Goal: Find specific page/section: Find specific page/section

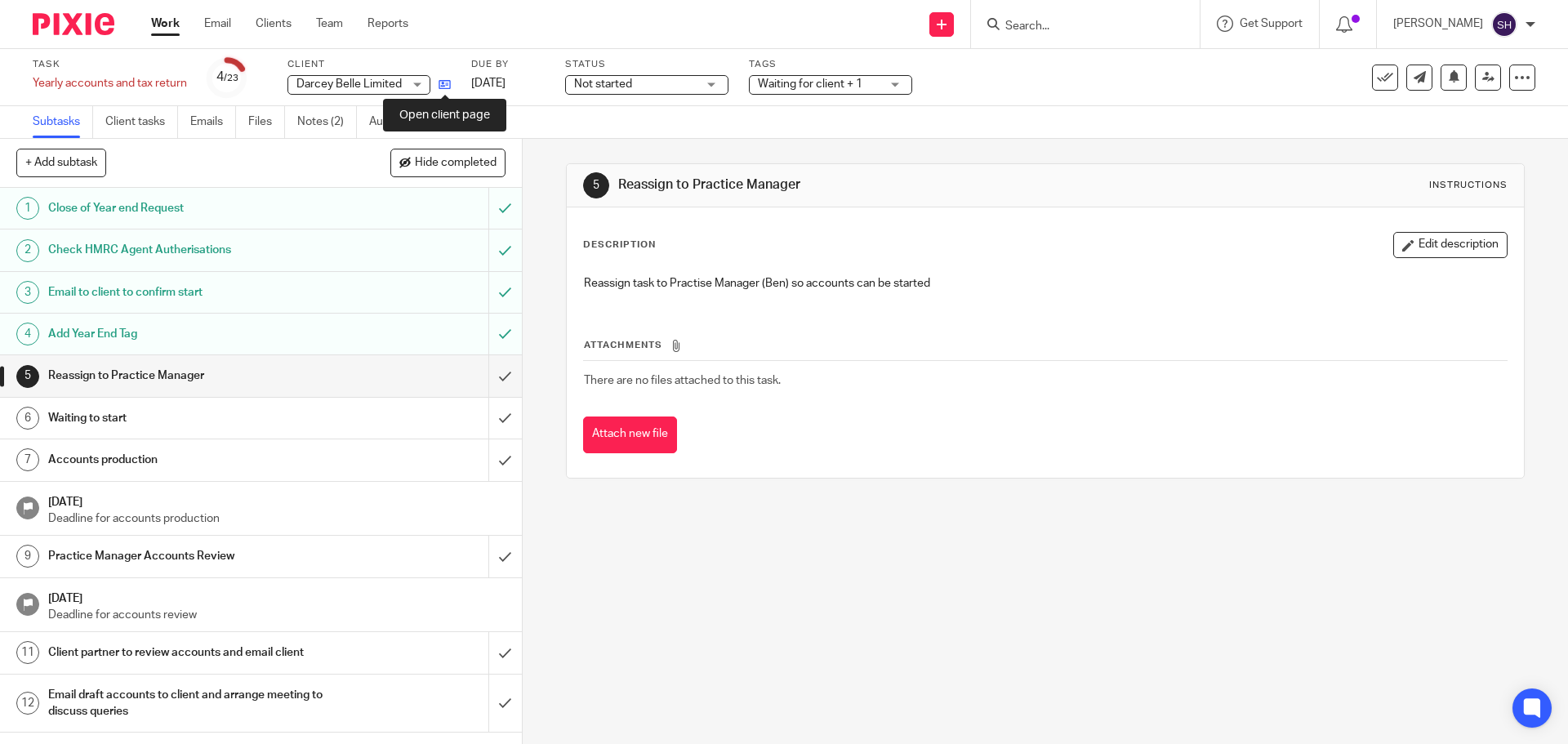
click at [448, 90] on icon at bounding box center [445, 84] width 12 height 12
click at [347, 23] on ul "Work Email Clients Team Reports" at bounding box center [291, 24] width 281 height 16
click at [340, 23] on link "Team" at bounding box center [329, 24] width 27 height 16
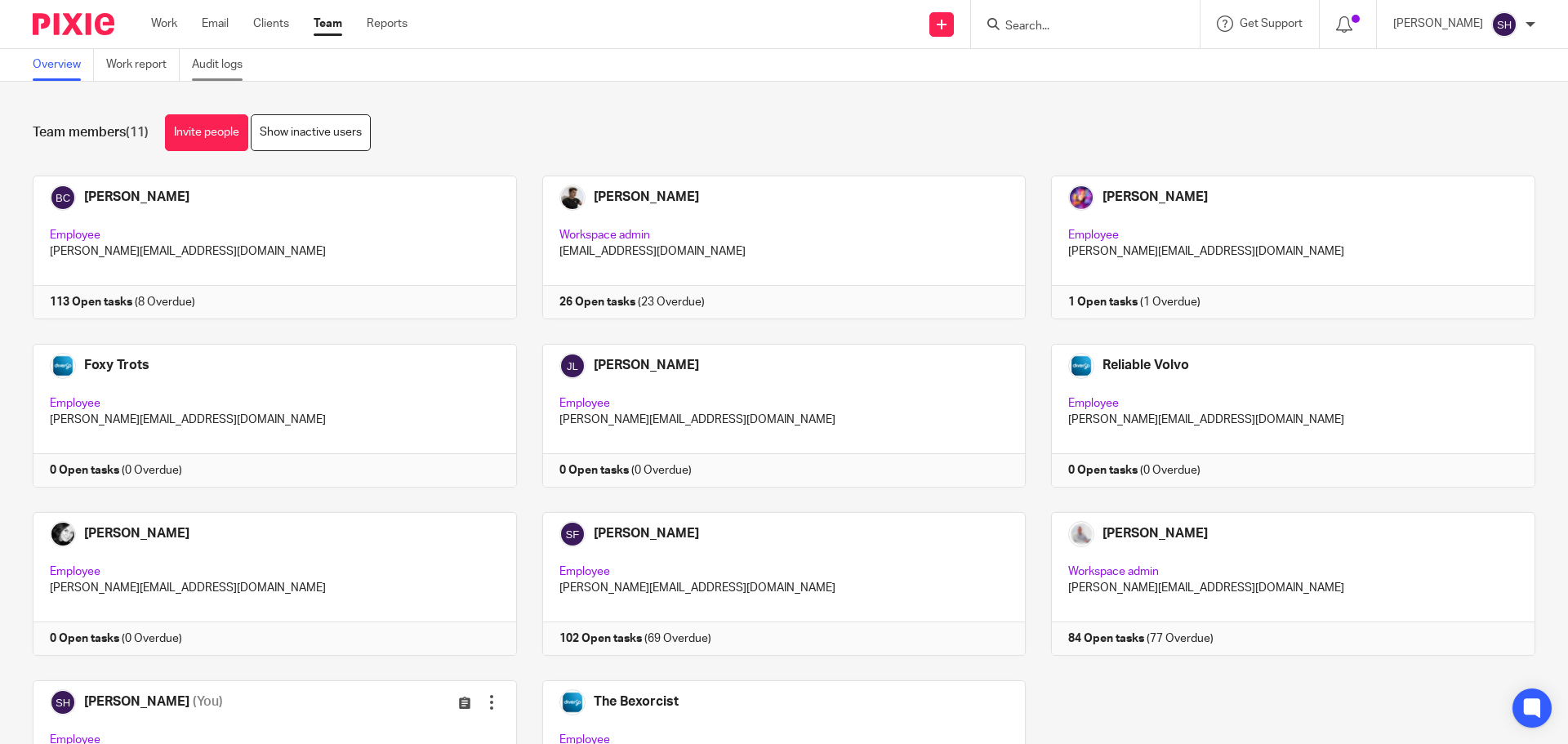
click at [235, 67] on link "Audit logs" at bounding box center [223, 64] width 62 height 32
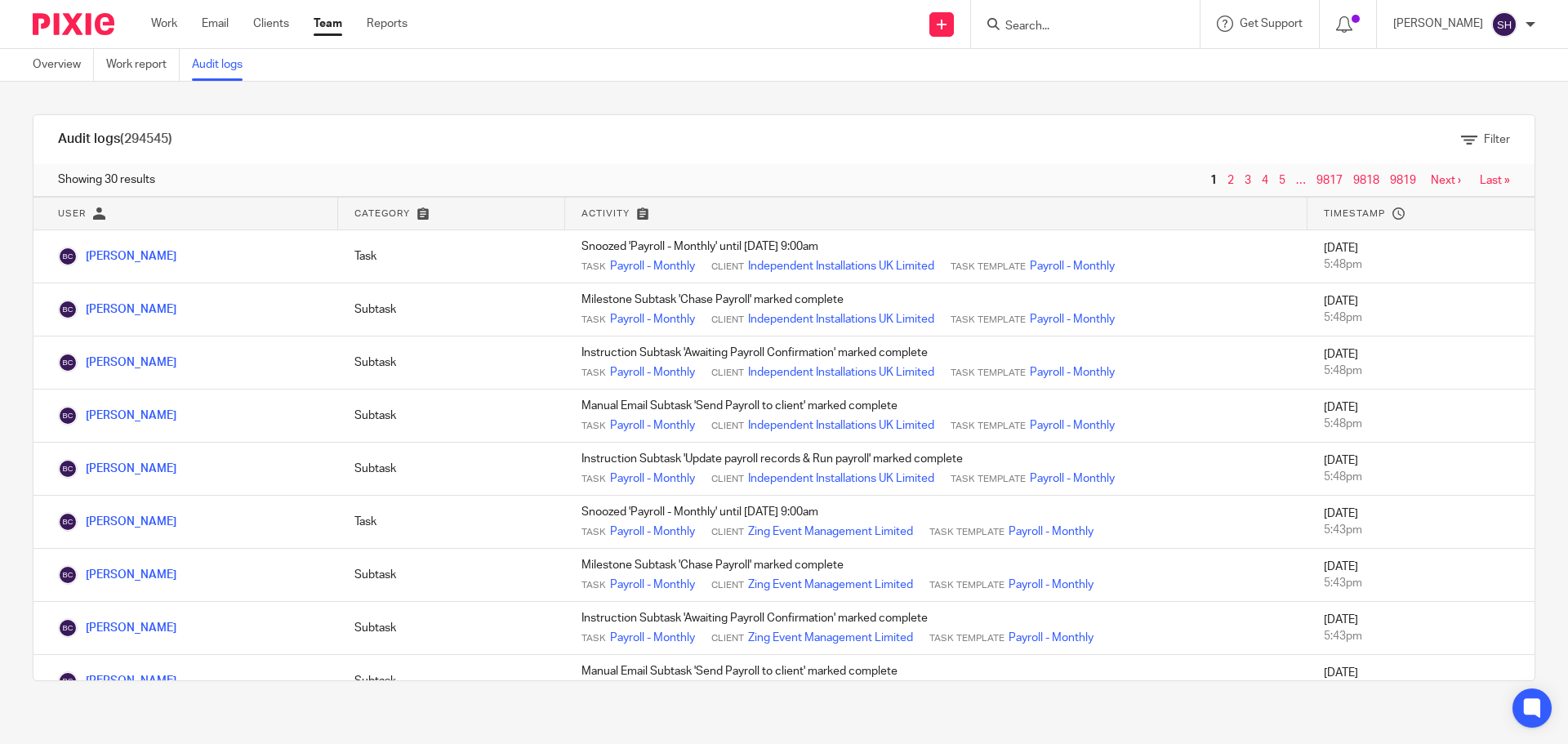
click at [233, 70] on link "Audit logs" at bounding box center [223, 64] width 62 height 32
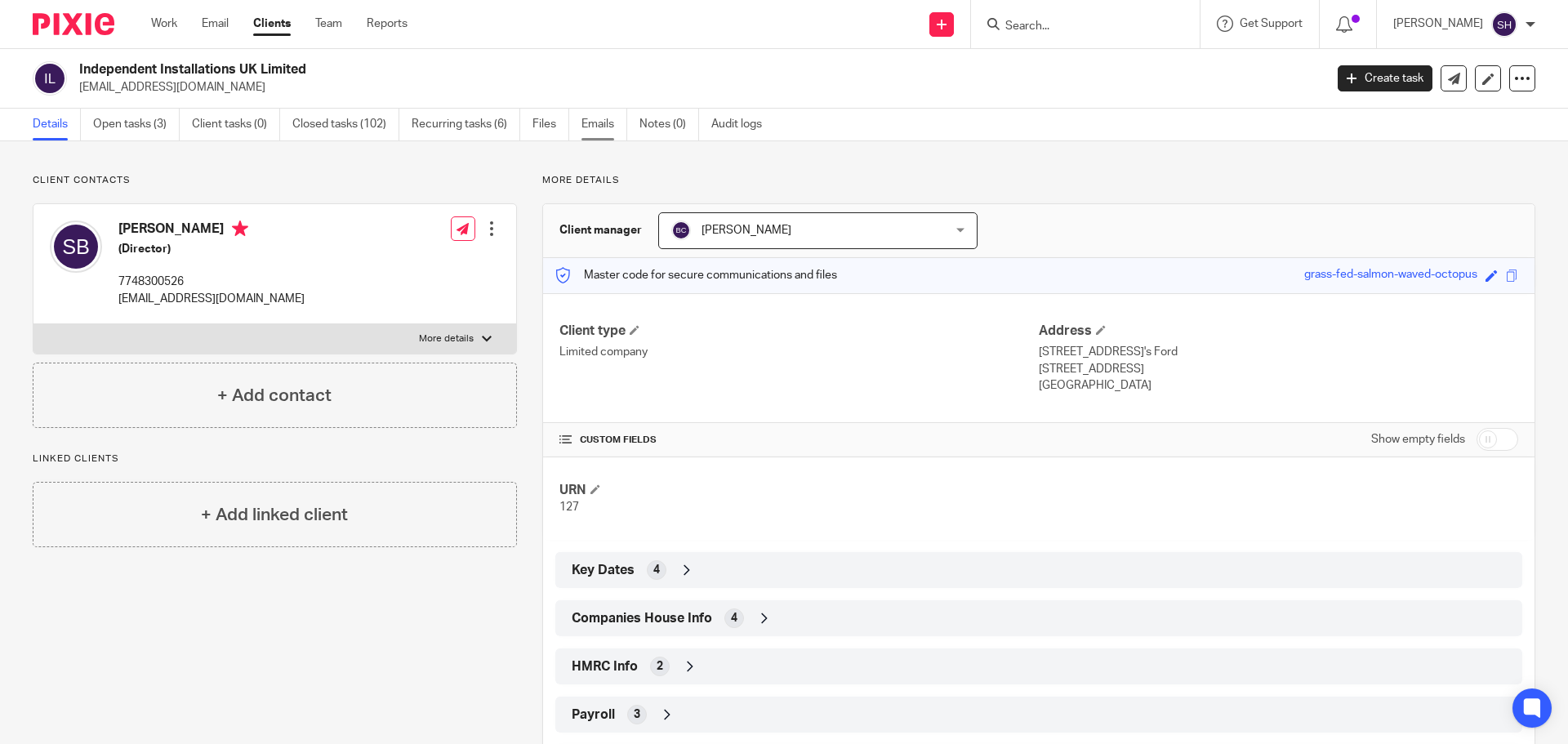
click at [596, 118] on link "Emails" at bounding box center [604, 125] width 46 height 32
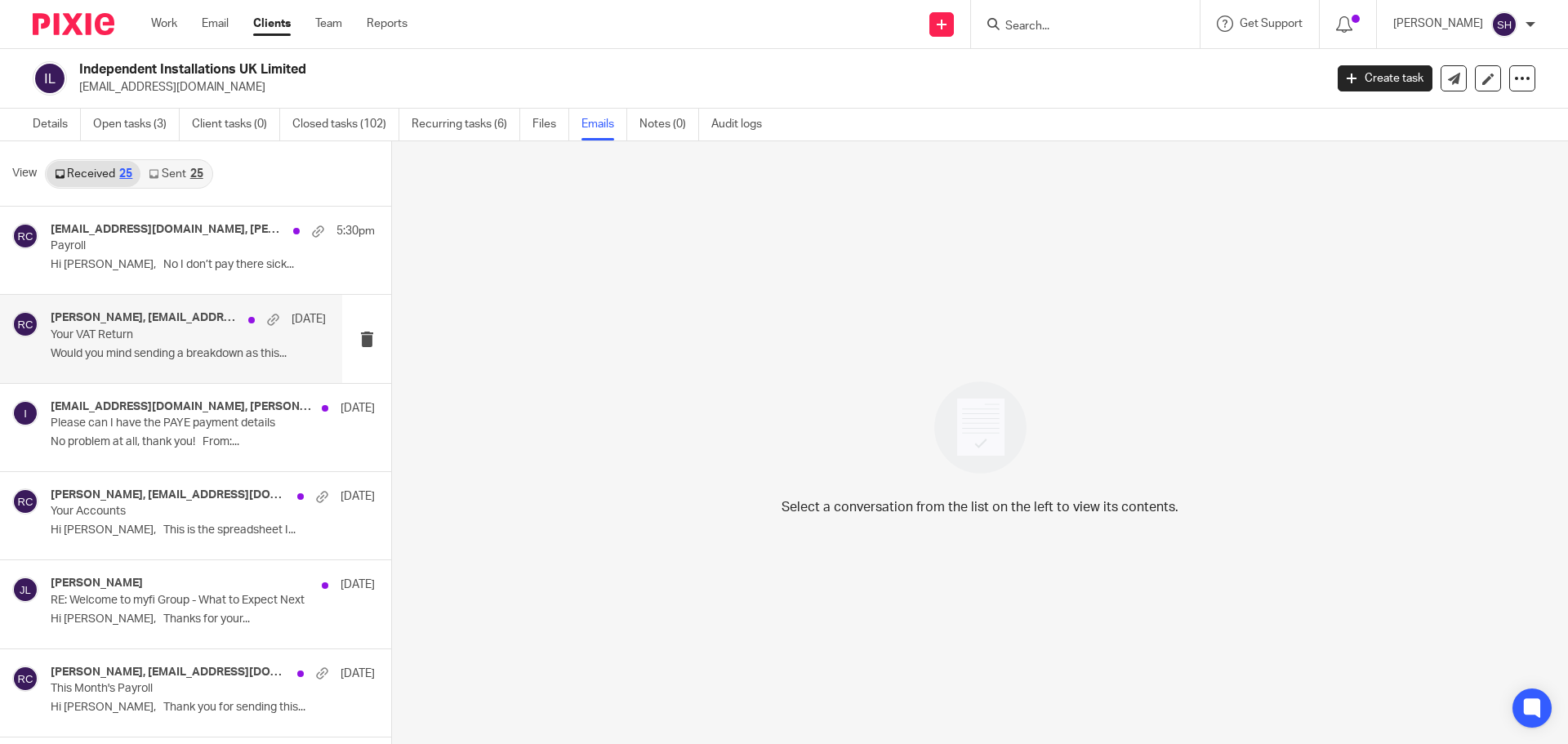
click at [178, 370] on div "Rebecca Cole, info@independentinstallations.co.uk 19 Sep Your VAT Return Would …" at bounding box center [170, 339] width 342 height 87
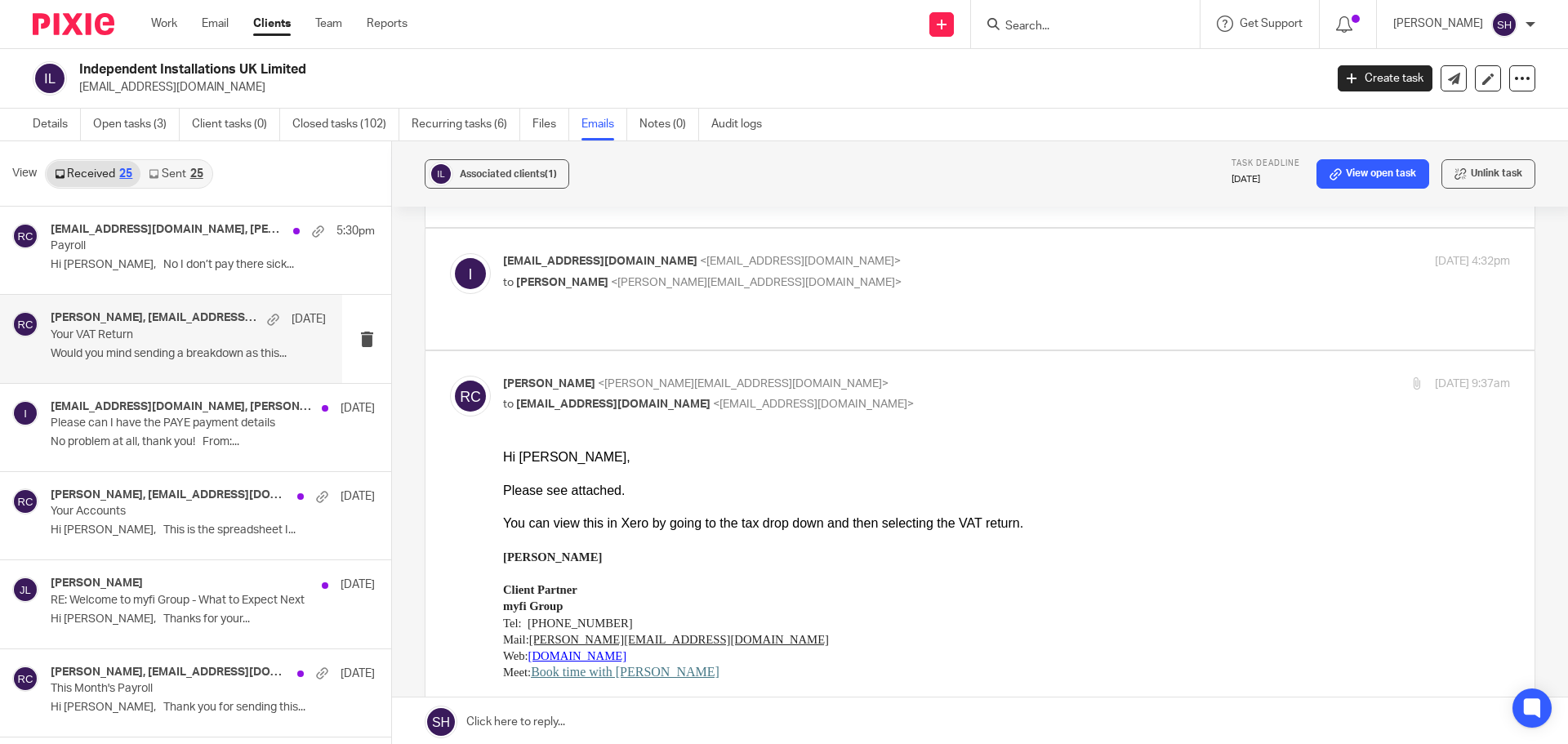
scroll to position [163, 0]
click at [240, 273] on div "info@independentinstallations.co.uk, Rebecca Cole 5:30pm Payroll Hi Becky, No I…" at bounding box center [188, 250] width 275 height 54
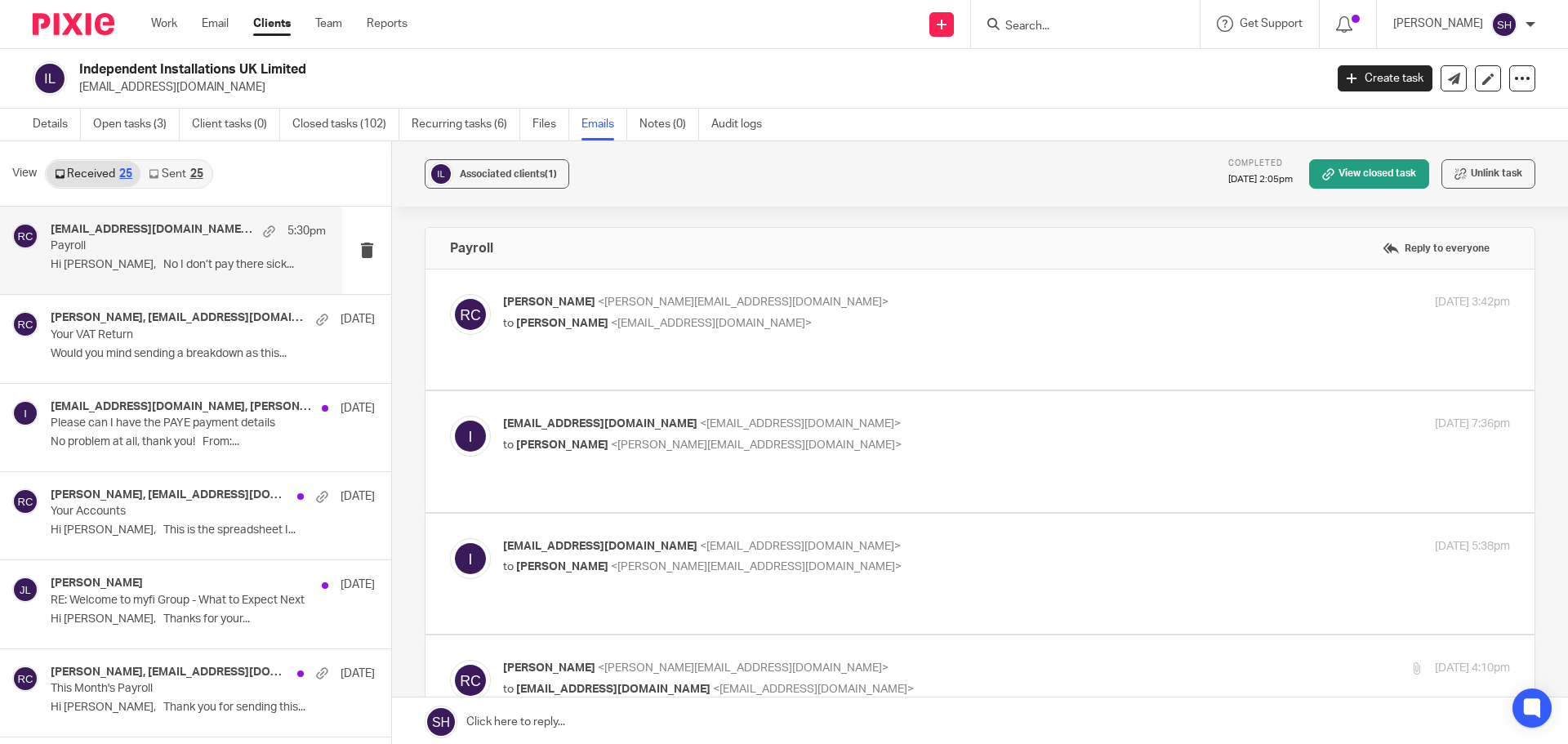
scroll to position [0, 0]
click at [605, 346] on div "Rebecca Cole <becky@myfigroup.com> to Scott Babey <info@independentinstallation…" at bounding box center [980, 330] width 1060 height 71
click at [634, 360] on label at bounding box center [979, 329] width 1108 height 120
click at [450, 294] on input "checkbox" at bounding box center [449, 293] width 1 height 1
checkbox input "true"
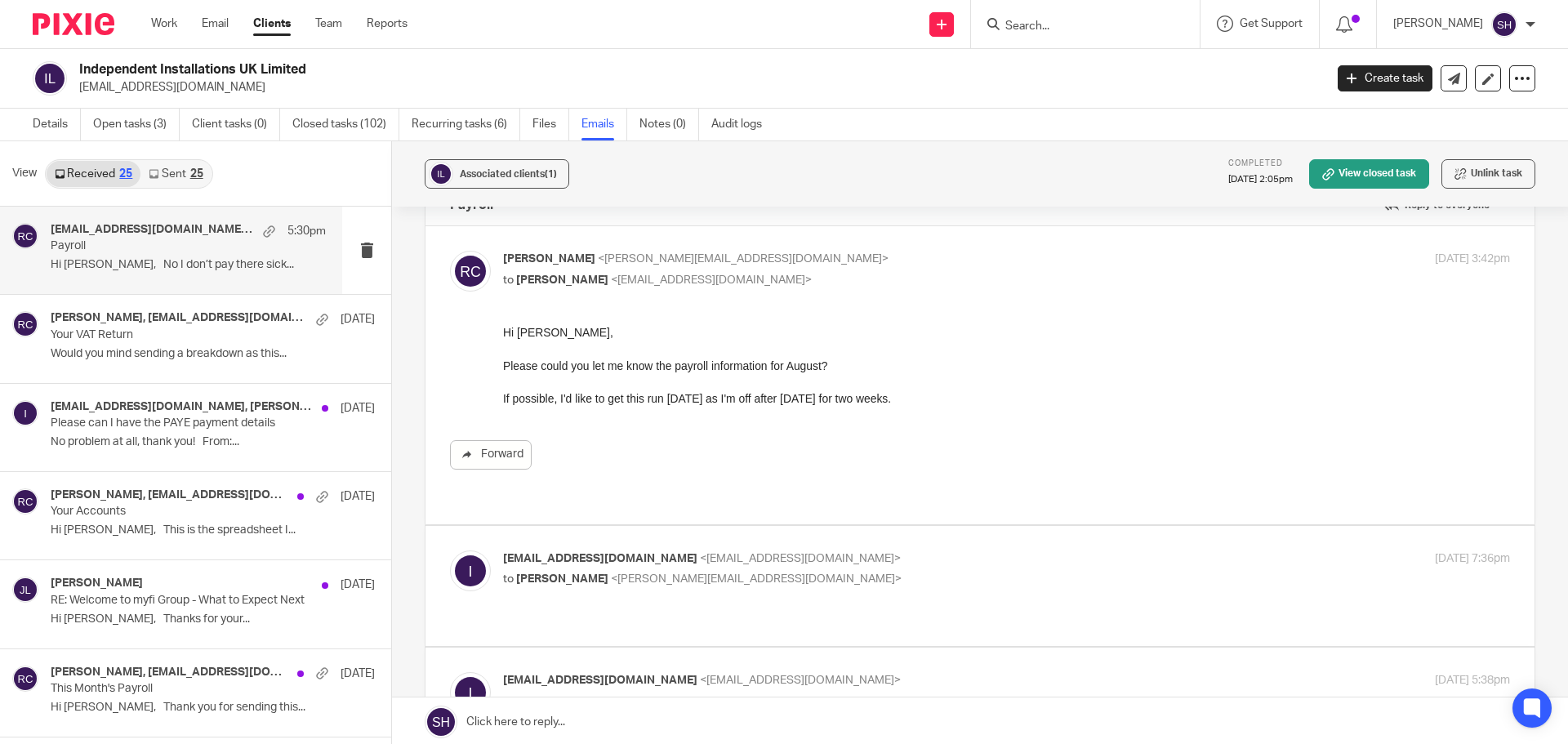
scroll to position [81, 0]
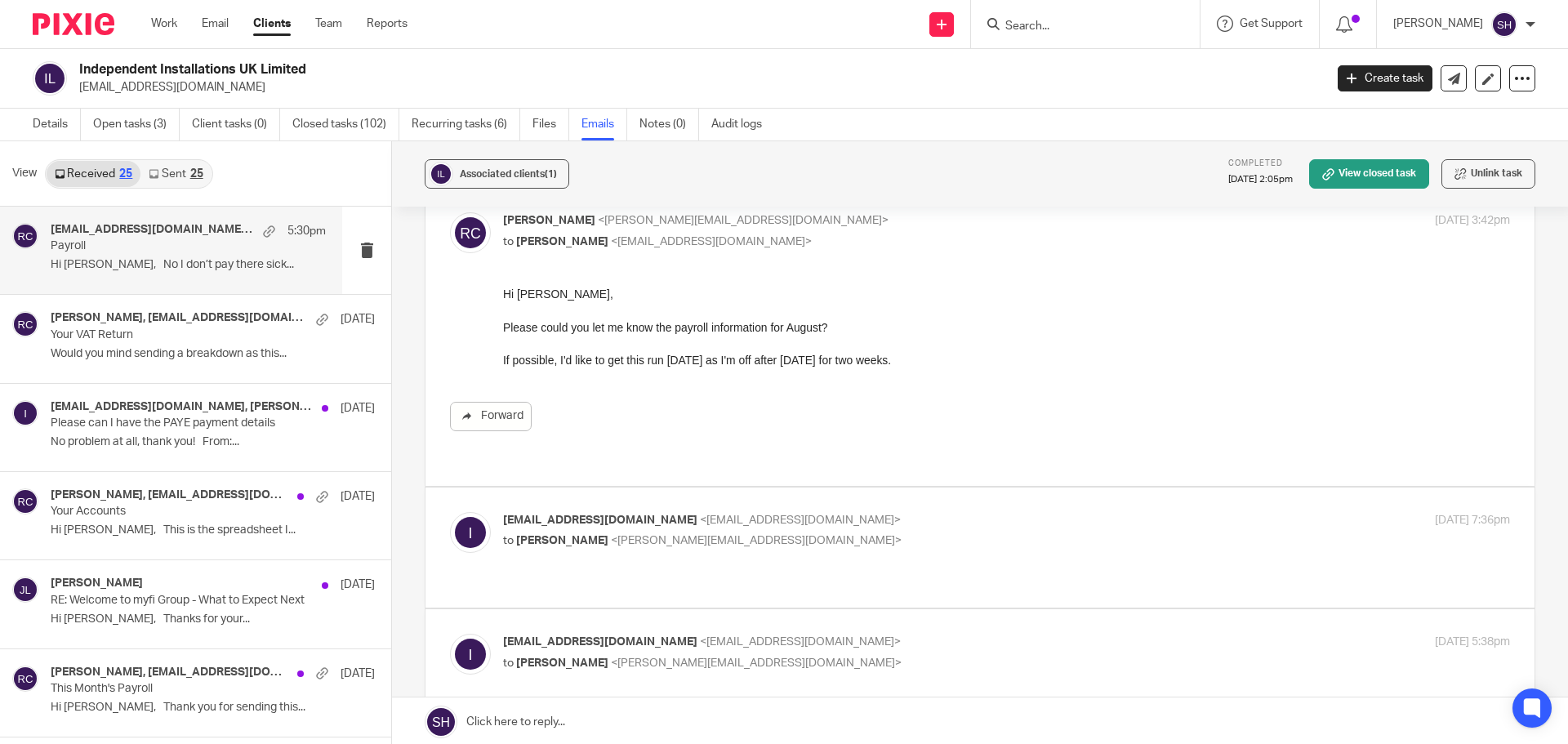
click at [713, 551] on label at bounding box center [979, 547] width 1108 height 120
click at [450, 512] on input "checkbox" at bounding box center [449, 511] width 1 height 1
checkbox input "true"
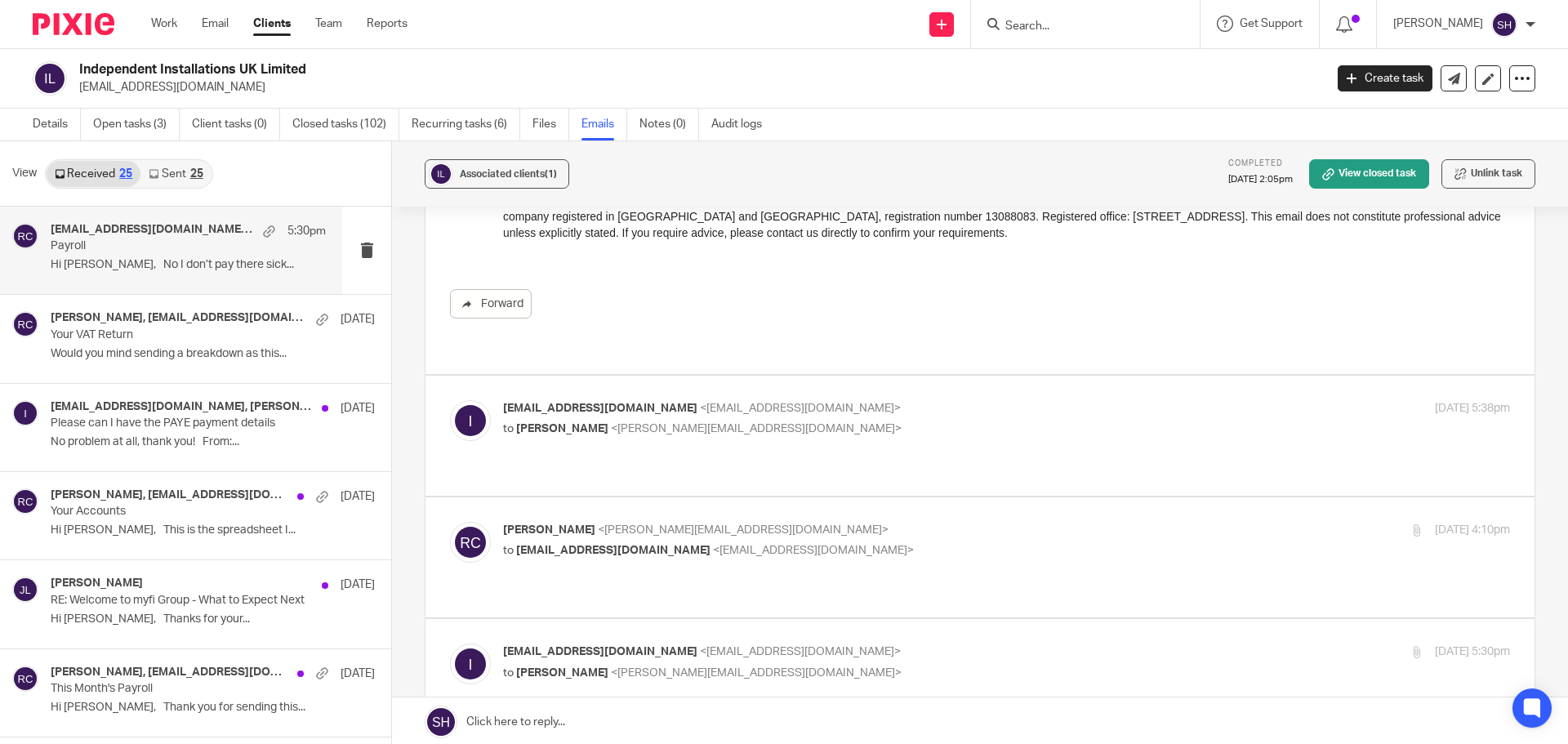
scroll to position [1715, 0]
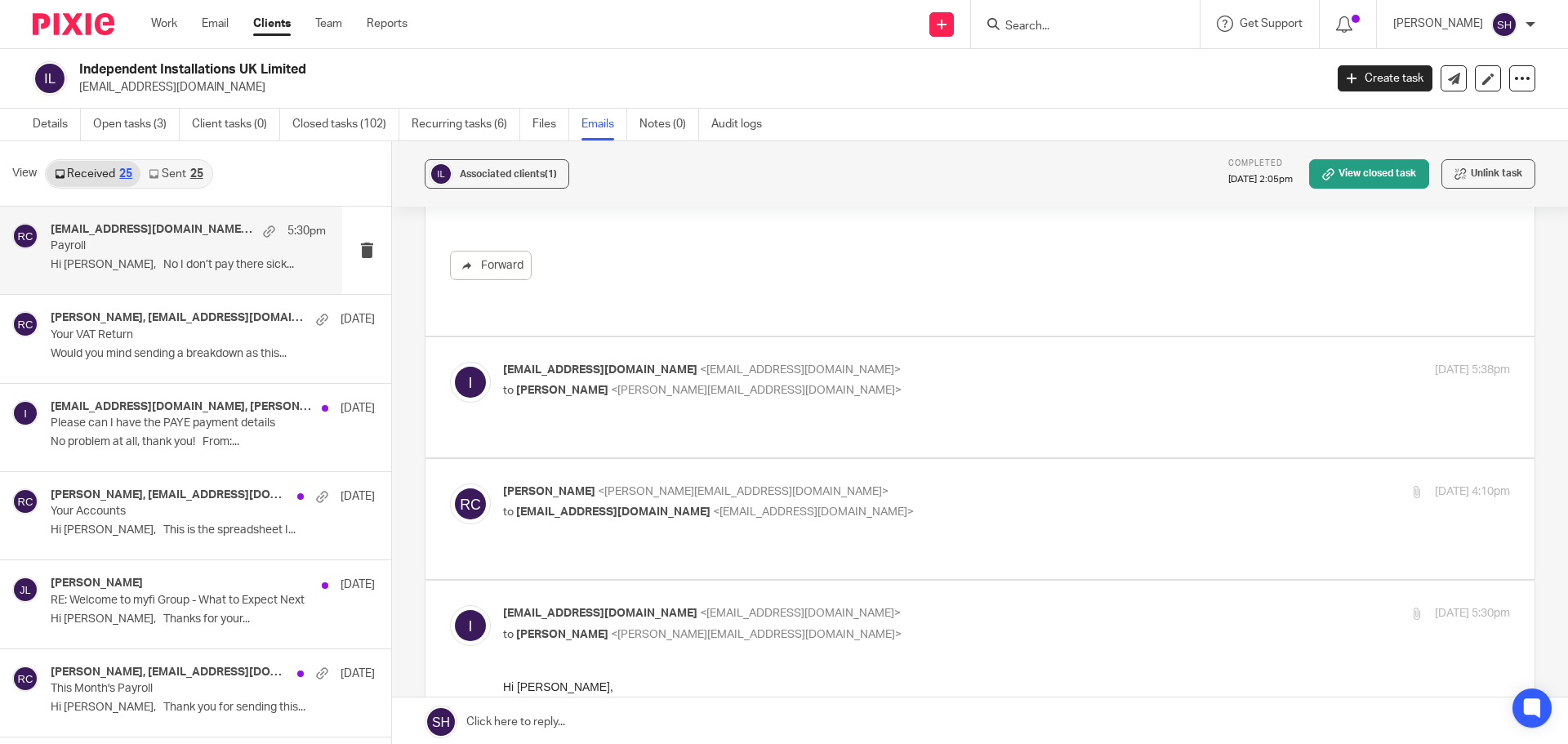
click at [834, 383] on label at bounding box center [979, 396] width 1108 height 120
click at [450, 362] on input "checkbox" at bounding box center [449, 361] width 1 height 1
checkbox input "true"
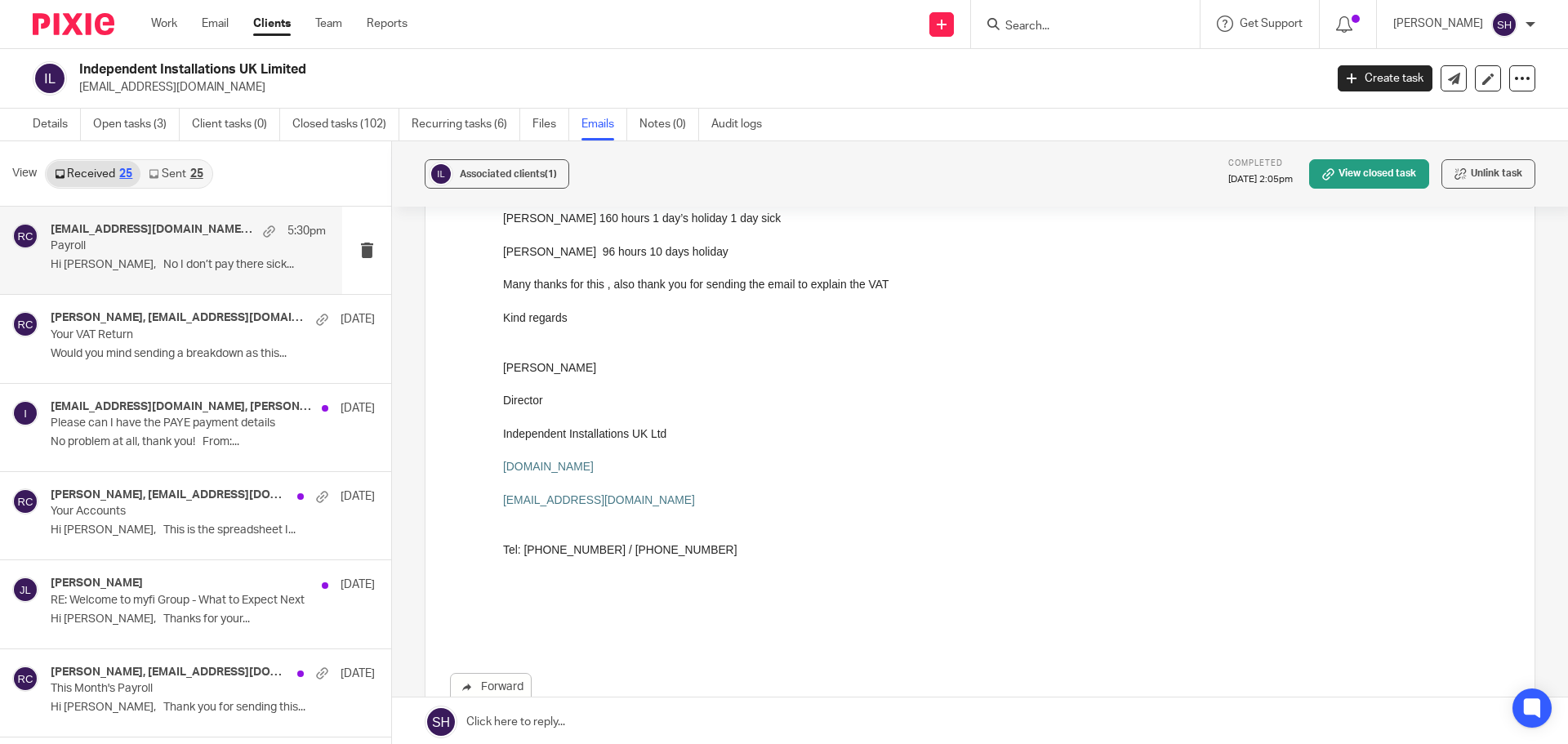
scroll to position [2450, 0]
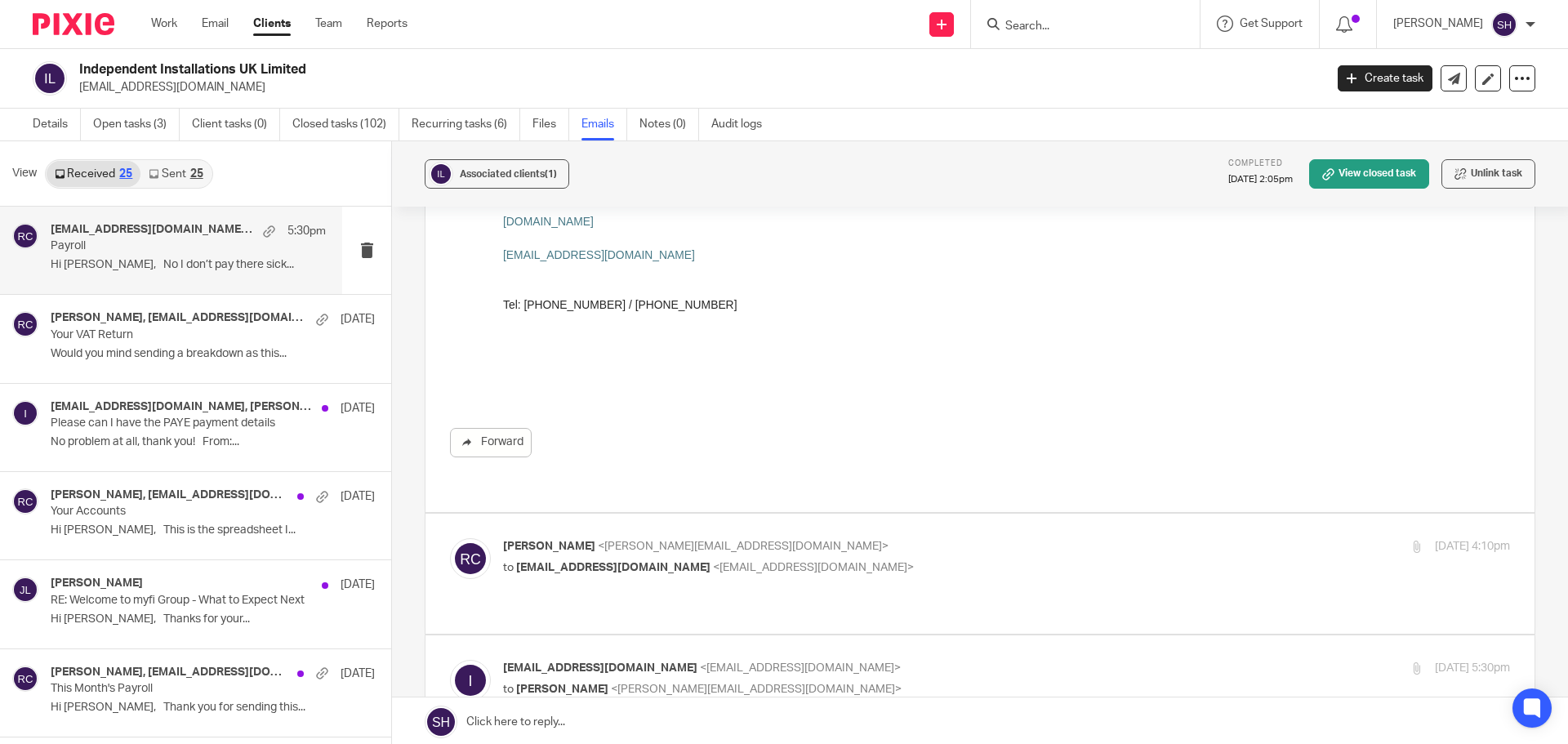
click at [770, 538] on div "Rebecca Cole <becky@myfigroup.com> to info@independentinstallations.co.uk <info…" at bounding box center [980, 574] width 1060 height 71
click at [751, 546] on label at bounding box center [979, 573] width 1108 height 120
click at [450, 538] on input "checkbox" at bounding box center [449, 537] width 1 height 1
checkbox input "true"
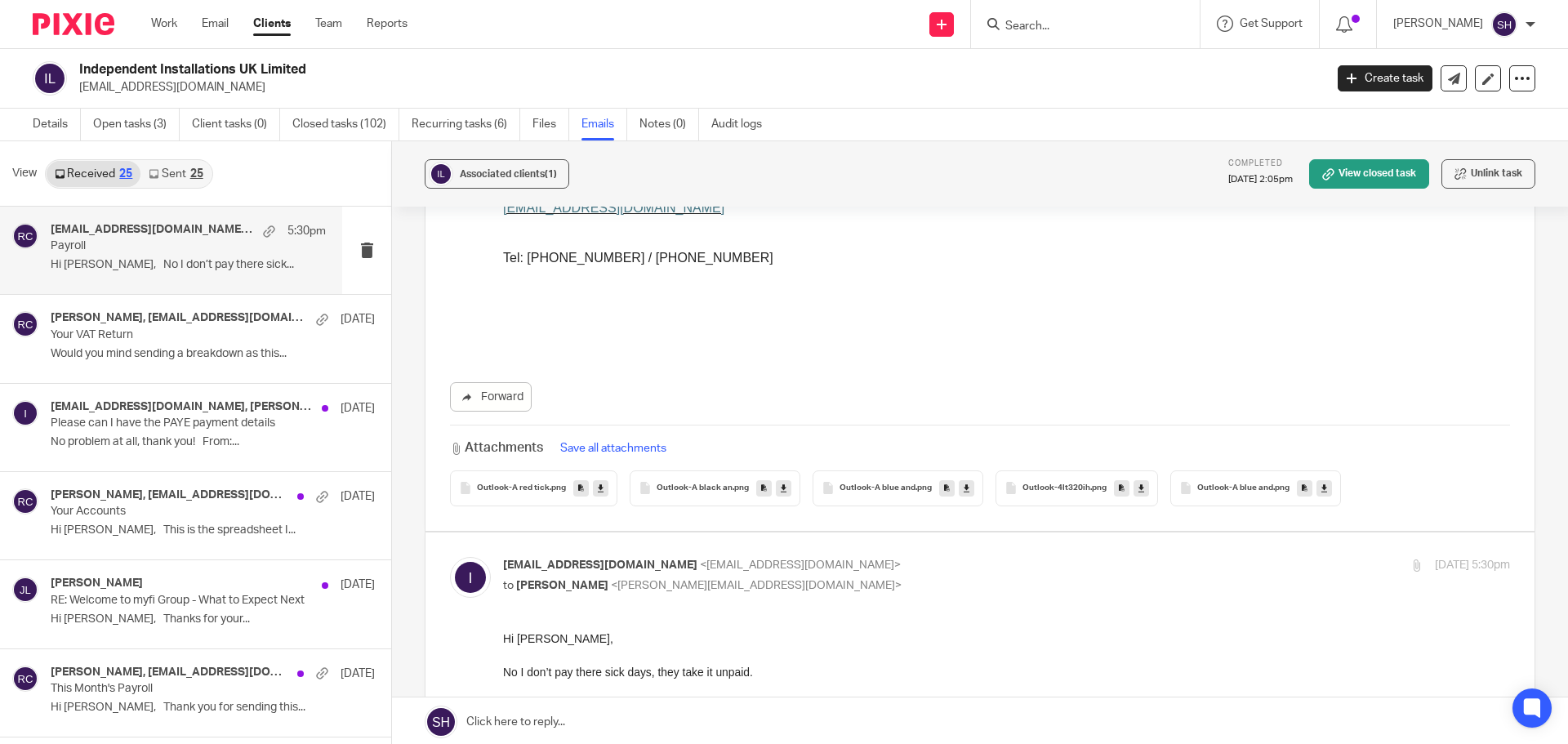
scroll to position [3838, 0]
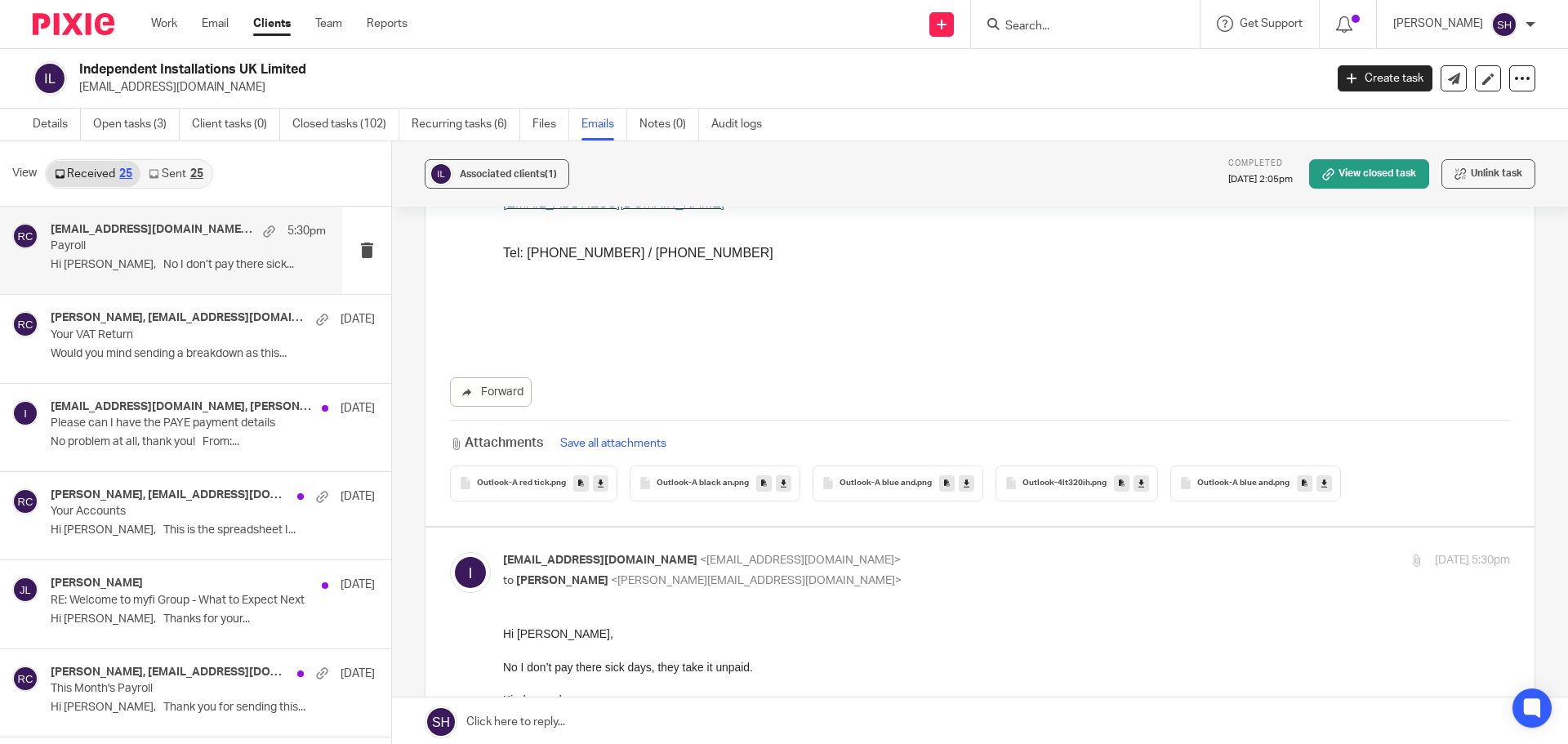
click at [193, 182] on link "Sent 25" at bounding box center [175, 173] width 70 height 26
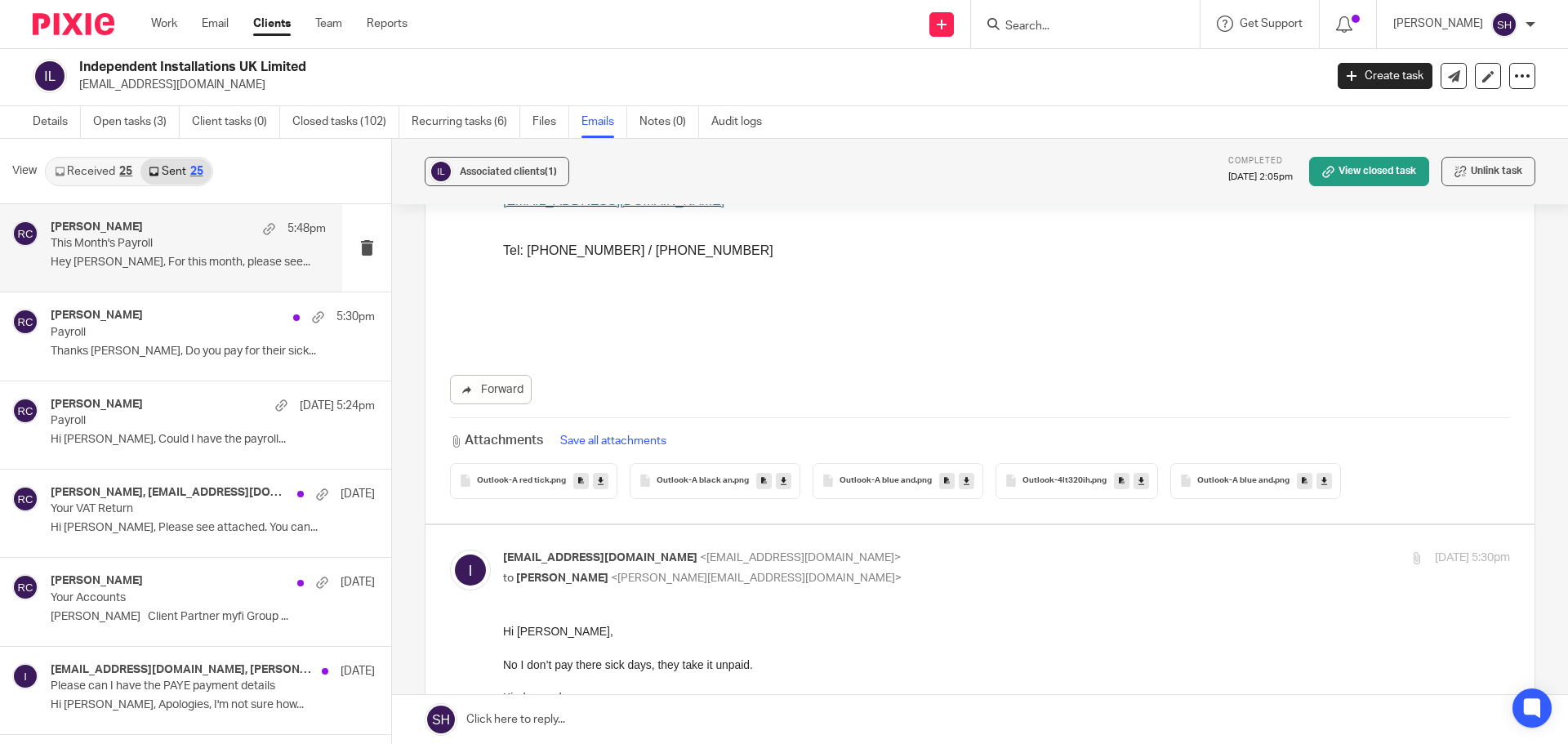
click at [195, 281] on div "Rebecca Cole 5:48pm This Month's Payroll Hey Scott, For this month, please see.…" at bounding box center [170, 248] width 342 height 87
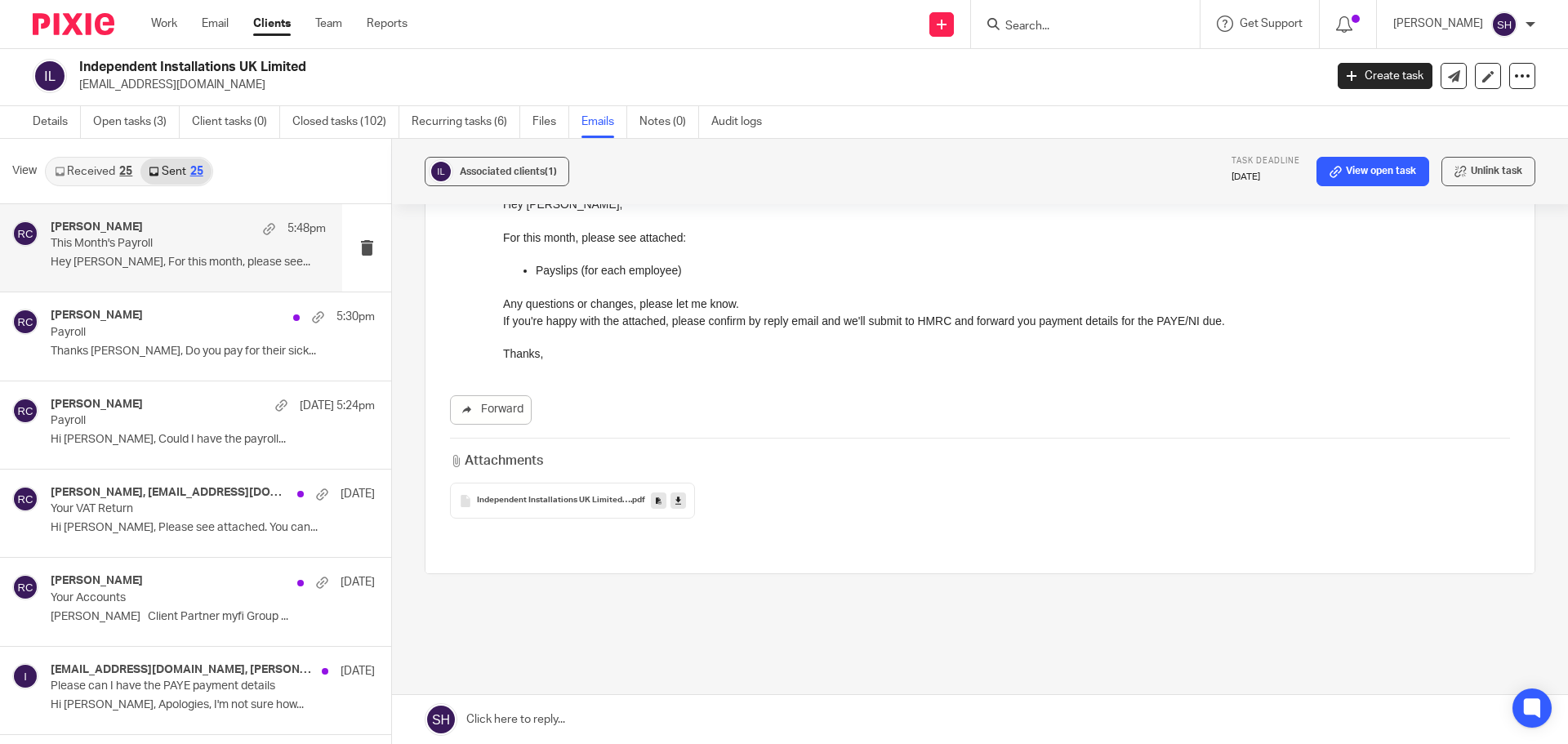
scroll to position [195, 0]
